Goal: Find contact information: Find contact information

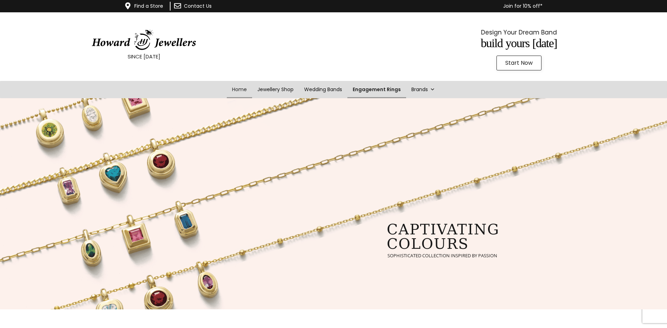
click at [396, 90] on link "Engagement Rings" at bounding box center [376, 89] width 59 height 17
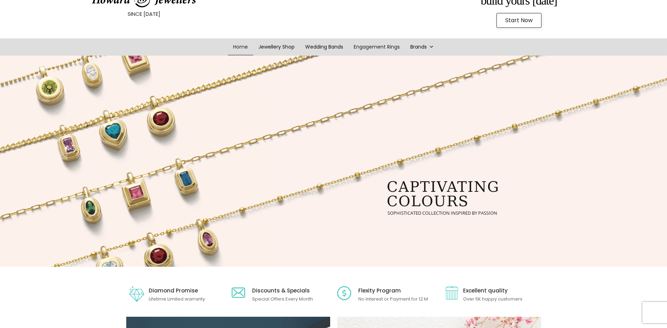
scroll to position [105, 0]
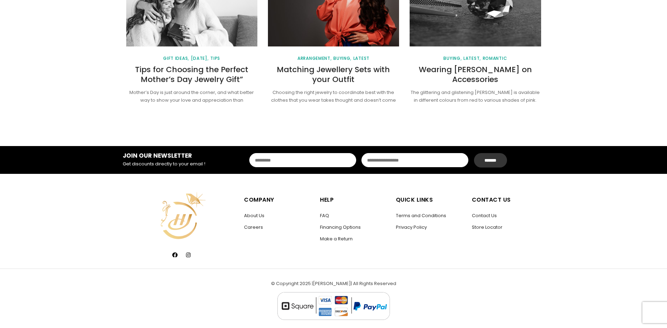
scroll to position [946, 0]
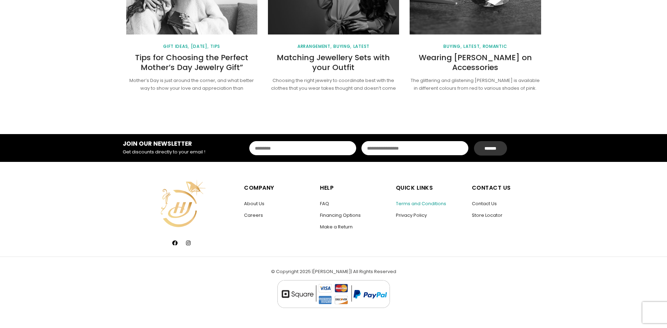
click at [415, 204] on link "Terms and Conditions" at bounding box center [421, 203] width 50 height 7
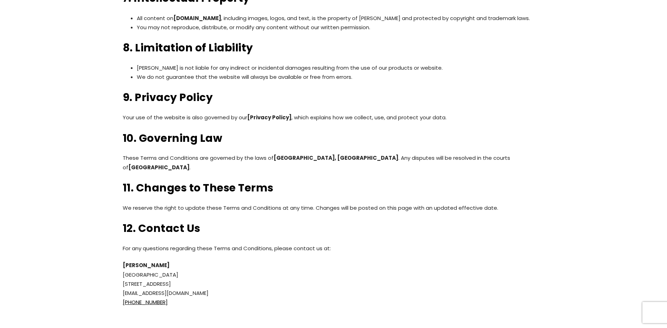
scroll to position [633, 0]
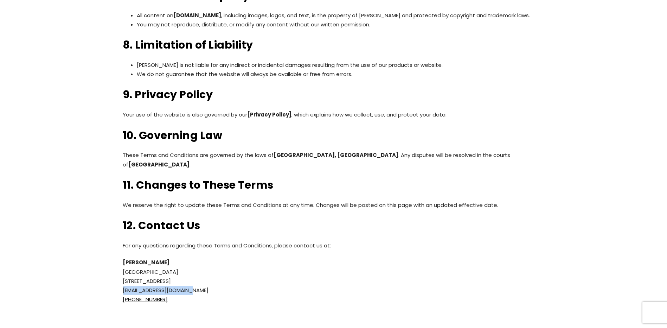
drag, startPoint x: 188, startPoint y: 291, endPoint x: 122, endPoint y: 291, distance: 66.5
drag, startPoint x: 122, startPoint y: 291, endPoint x: 421, endPoint y: 223, distance: 306.6
click at [421, 223] on h2 "12. Contact Us" at bounding box center [334, 225] width 422 height 14
